Goal: Task Accomplishment & Management: Use online tool/utility

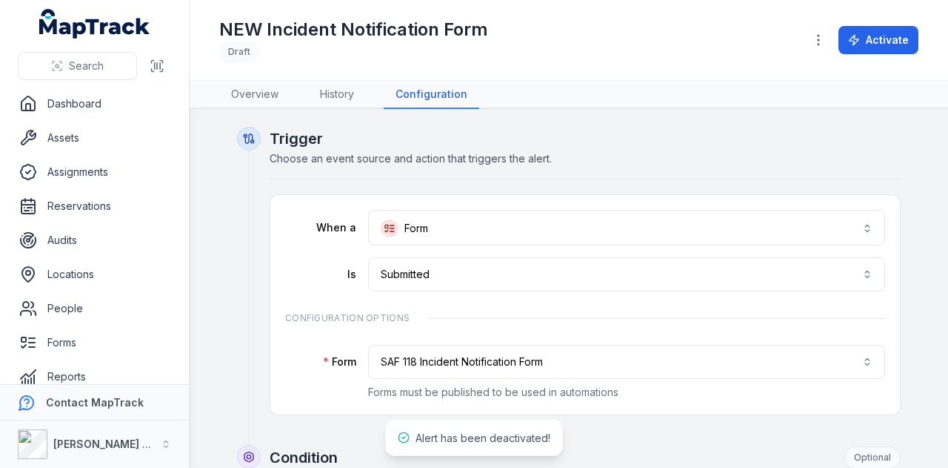
scroll to position [84, 0]
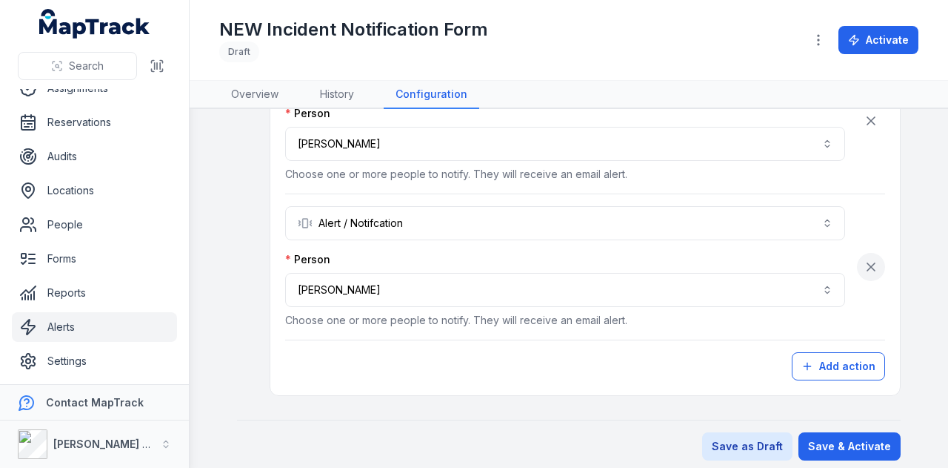
click at [867, 266] on icon "button" at bounding box center [871, 266] width 15 height 15
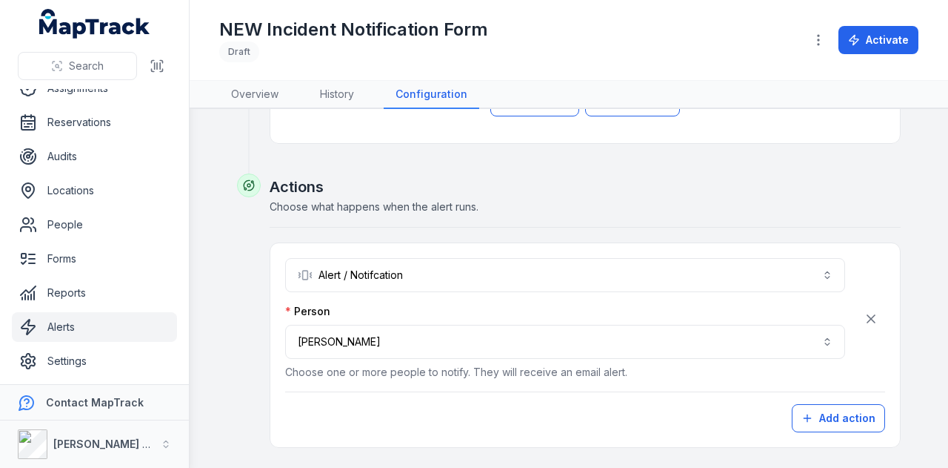
scroll to position [720, 0]
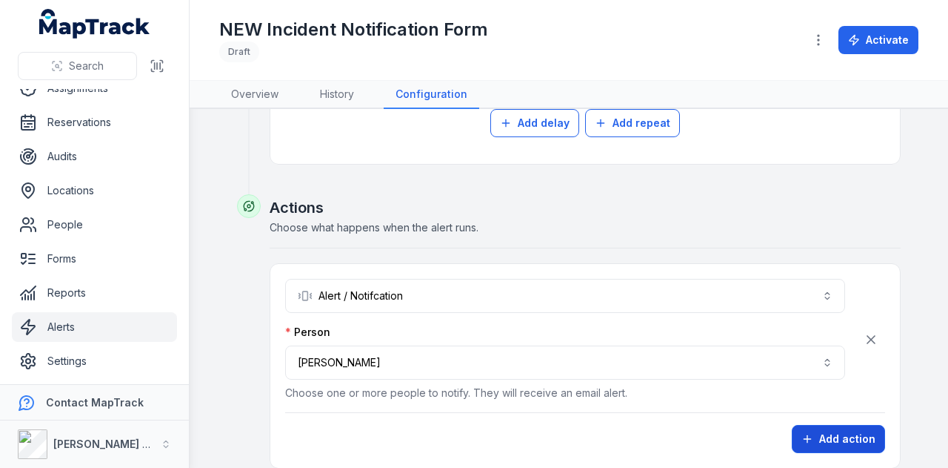
click at [828, 432] on button "Add action" at bounding box center [838, 439] width 93 height 28
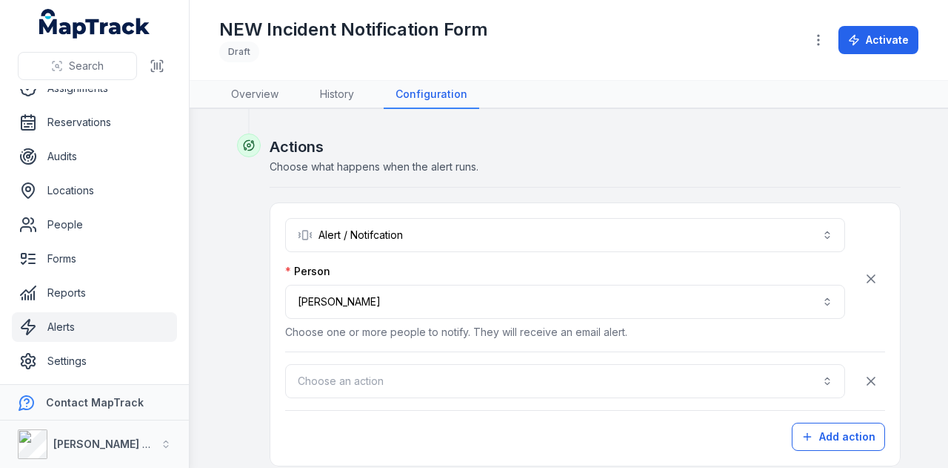
scroll to position [852, 0]
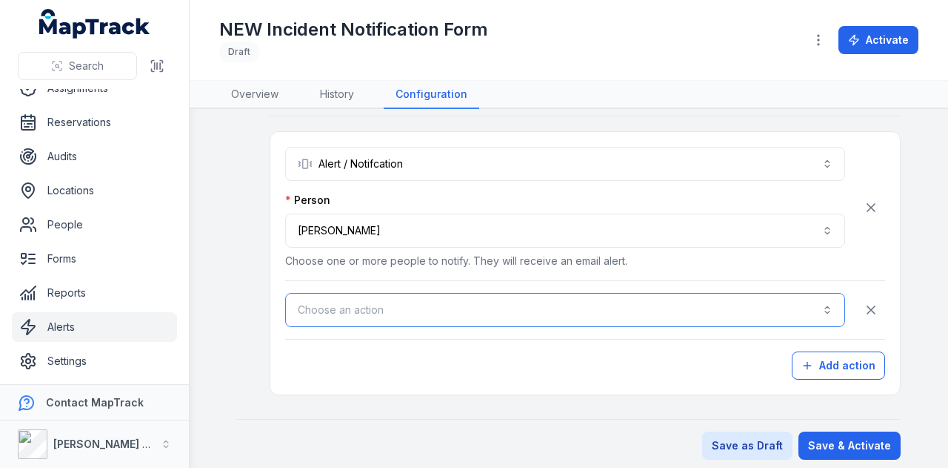
click at [387, 307] on button "Choose an action" at bounding box center [565, 310] width 560 height 34
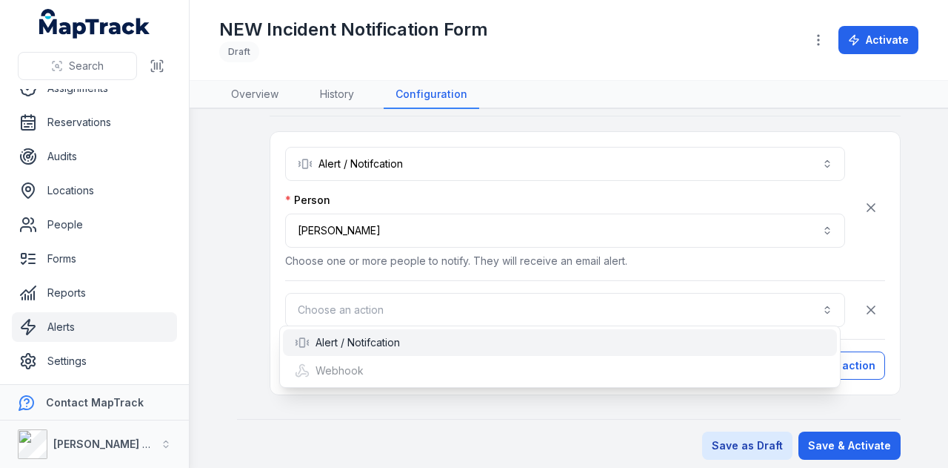
click at [378, 336] on div "Alert / Notifcation" at bounding box center [347, 342] width 105 height 15
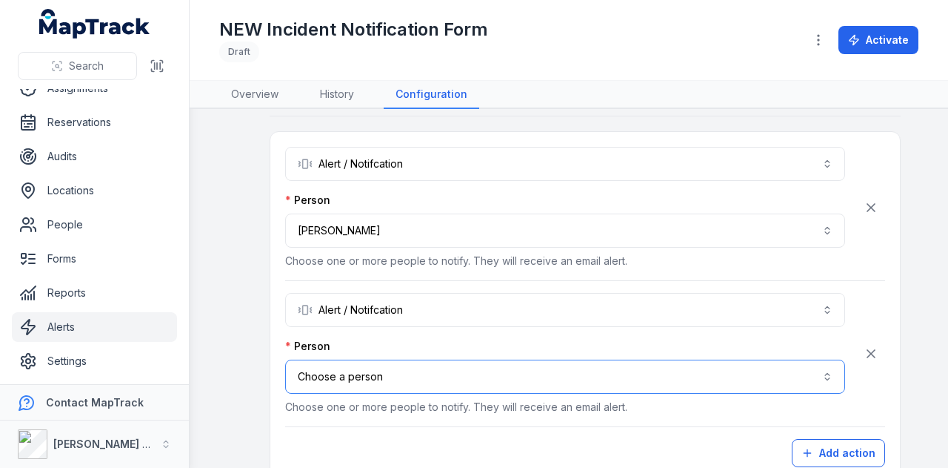
click at [393, 370] on button "Choose a person" at bounding box center [565, 376] width 560 height 34
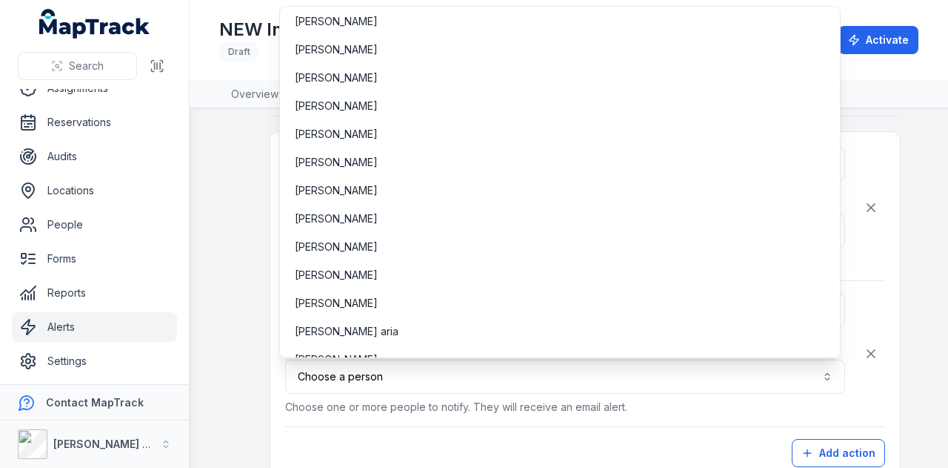
scroll to position [5842, 0]
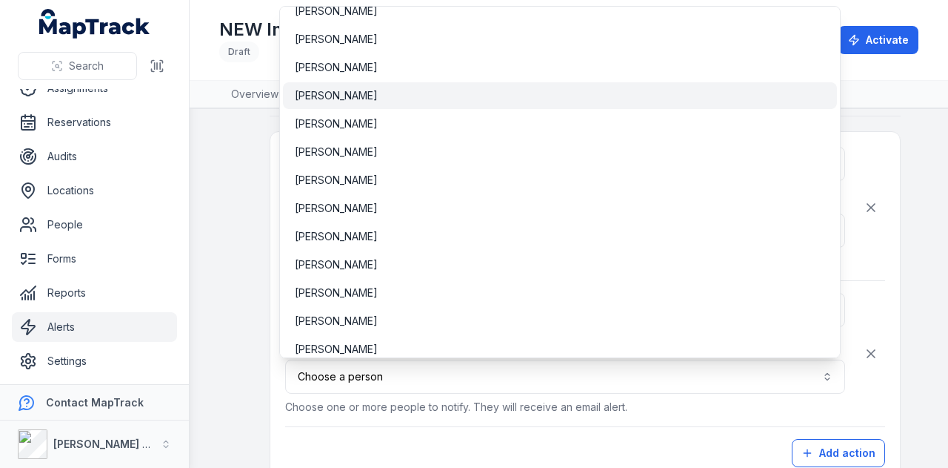
click at [376, 103] on div "[PERSON_NAME]" at bounding box center [559, 95] width 553 height 27
click at [736, 439] on div "**********" at bounding box center [585, 307] width 600 height 320
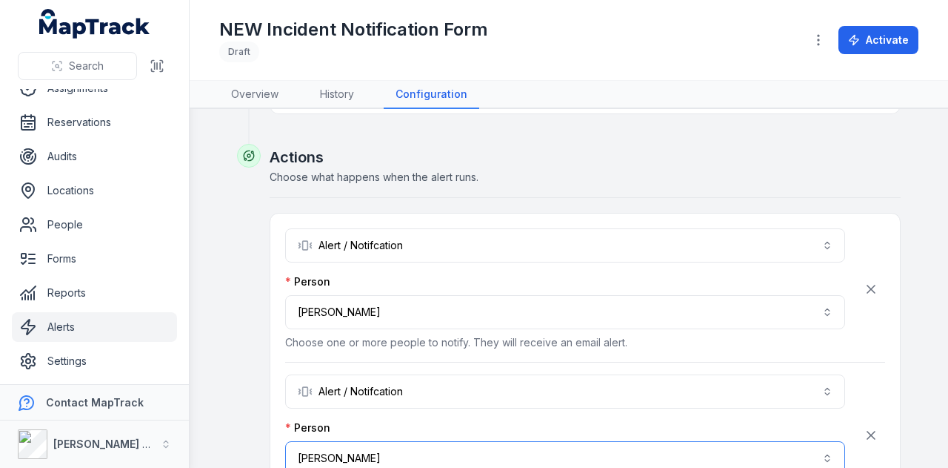
scroll to position [939, 0]
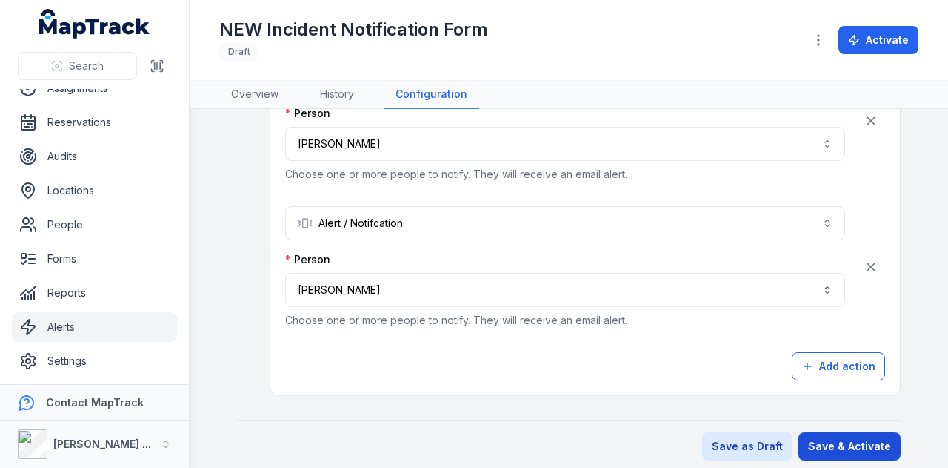
click at [842, 439] on button "Save & Activate" at bounding box center [850, 446] width 102 height 28
